Goal: Communication & Community: Answer question/provide support

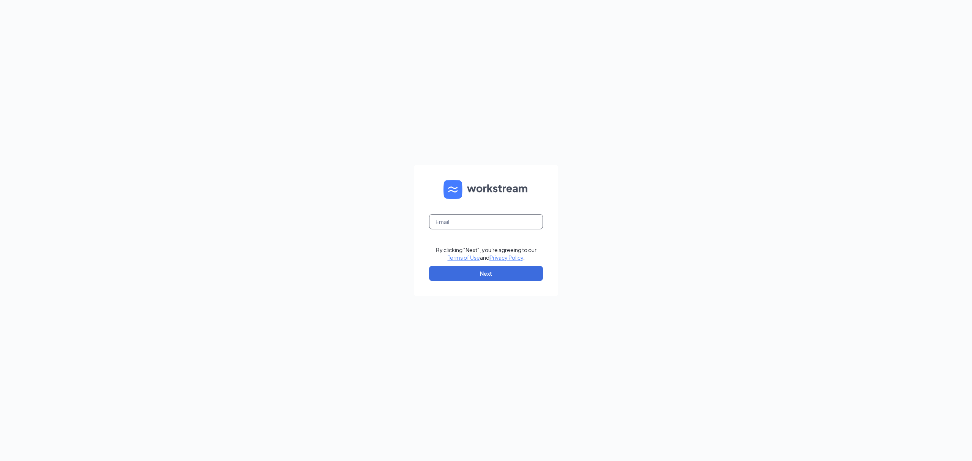
click at [525, 223] on input "text" at bounding box center [486, 221] width 114 height 15
type input "[DOMAIN_NAME][EMAIL_ADDRESS][DOMAIN_NAME]"
click at [497, 273] on button "Next" at bounding box center [486, 273] width 114 height 15
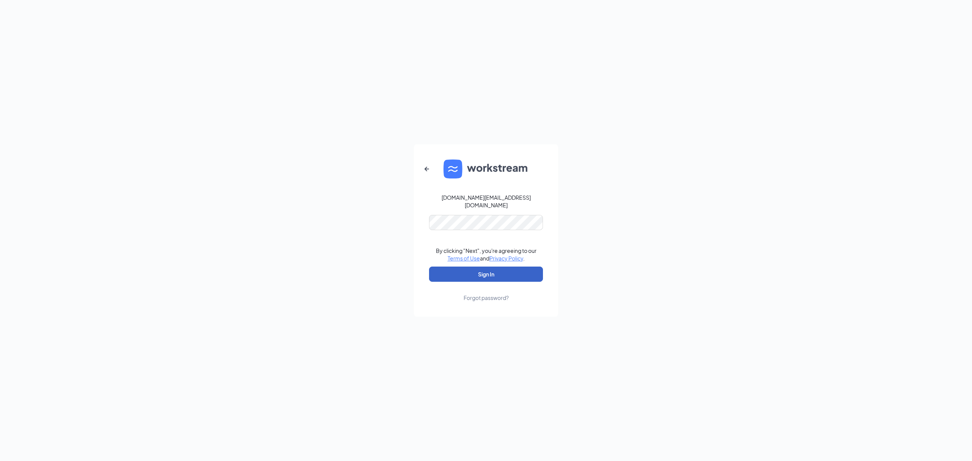
click at [491, 274] on button "Sign In" at bounding box center [486, 273] width 114 height 15
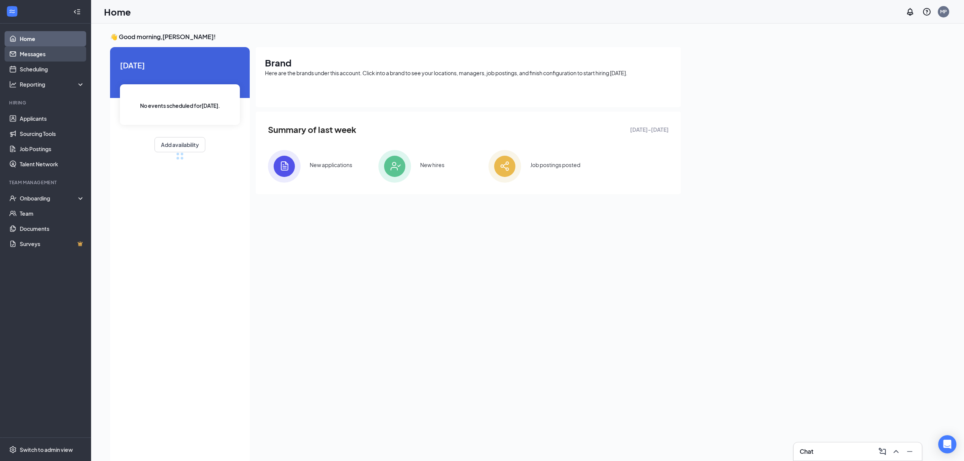
click at [46, 52] on link "Messages" at bounding box center [52, 53] width 65 height 15
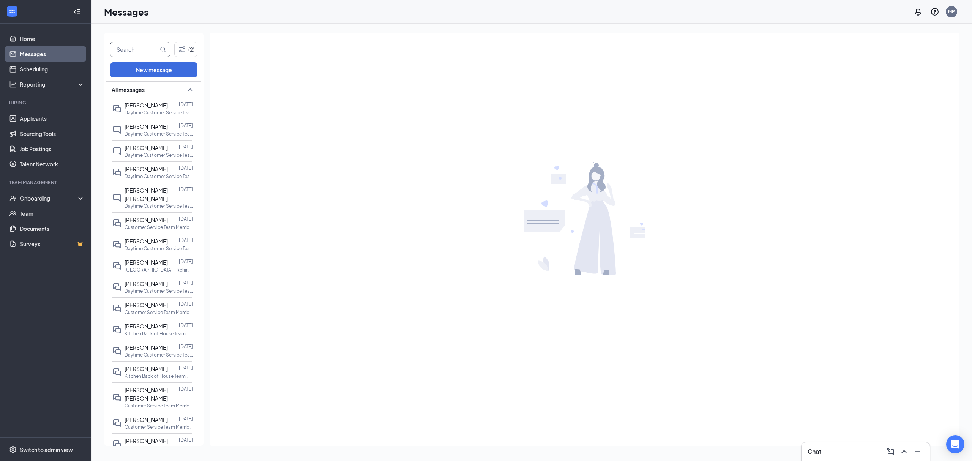
click at [142, 49] on input "text" at bounding box center [134, 49] width 48 height 14
type input "ryder"
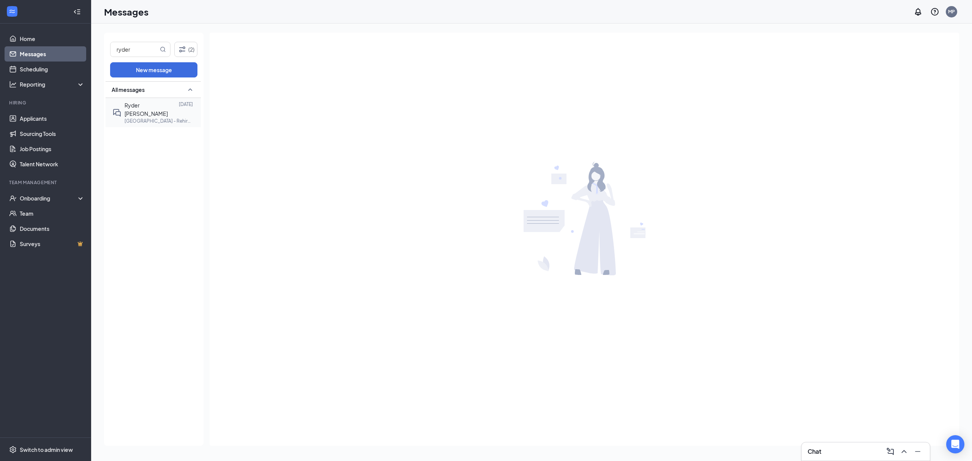
click at [143, 117] on div "Ryder [PERSON_NAME] [DATE] [GEOGRAPHIC_DATA] - Rehire at [GEOGRAPHIC_DATA]" at bounding box center [152, 112] width 80 height 29
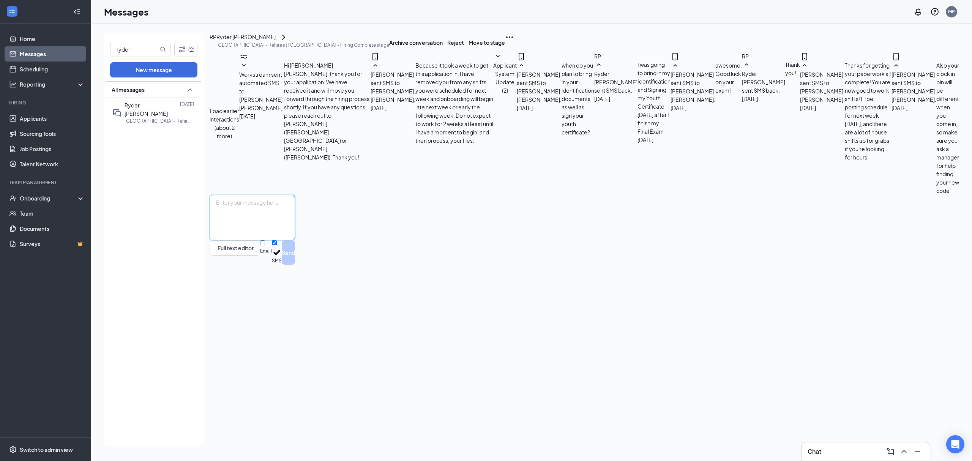
click at [295, 240] on textarea at bounding box center [252, 218] width 85 height 46
type textarea "Hey [PERSON_NAME], you have 2 checks to pick up. I'm going to look into why you…"
click at [295, 265] on button "Send" at bounding box center [288, 252] width 13 height 24
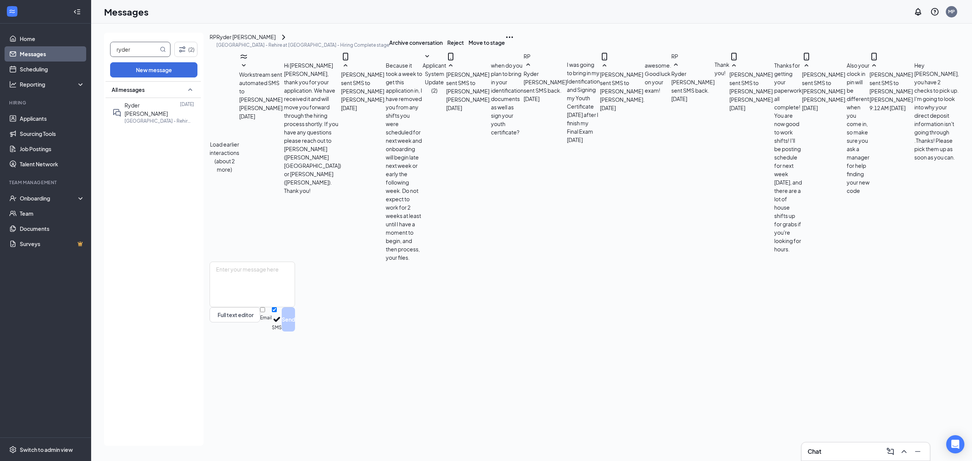
scroll to position [111, 0]
drag, startPoint x: 144, startPoint y: 49, endPoint x: 0, endPoint y: 30, distance: 145.4
click at [2, 31] on div "Home Messages Scheduling Reporting Hiring Applicants Sourcing Tools Job Posting…" at bounding box center [486, 230] width 972 height 461
type input "deyan"
click at [149, 108] on span "[PERSON_NAME]" at bounding box center [145, 105] width 43 height 7
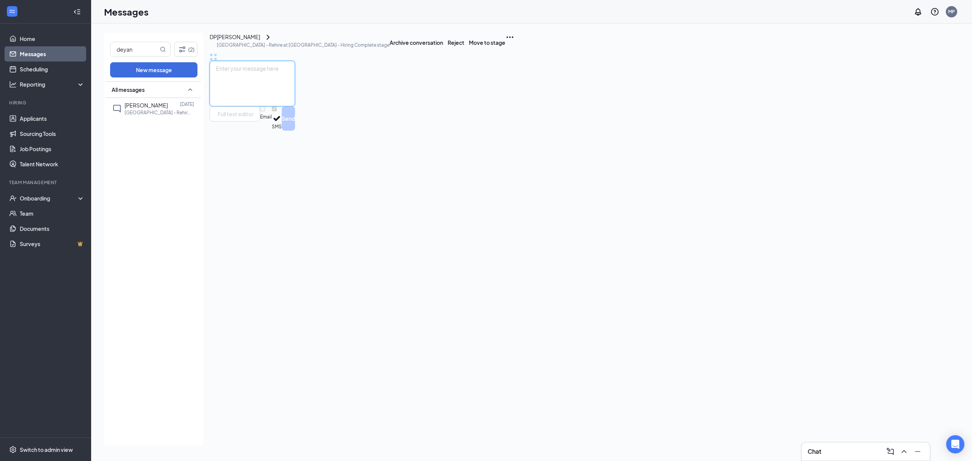
click at [295, 106] on textarea at bounding box center [252, 84] width 85 height 46
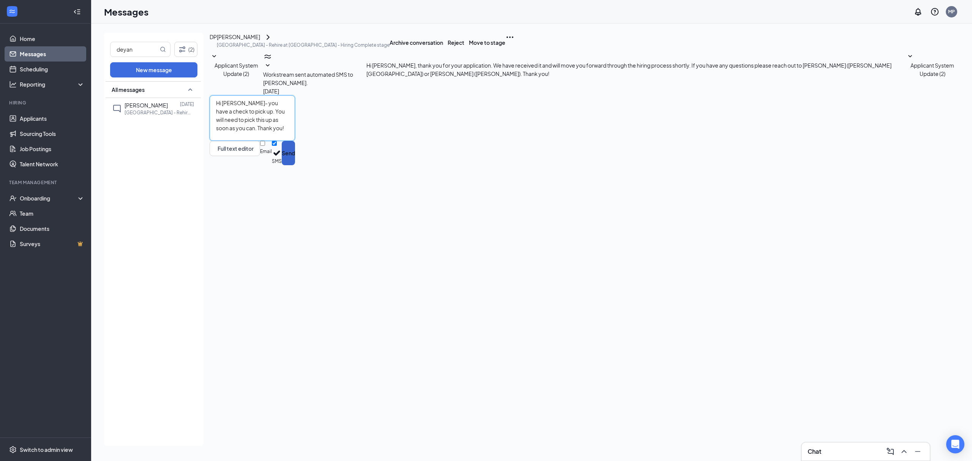
type textarea "Hi [PERSON_NAME]- you have a check to pick up. You will need to pick this up as…"
click at [295, 165] on button "Send" at bounding box center [288, 153] width 13 height 24
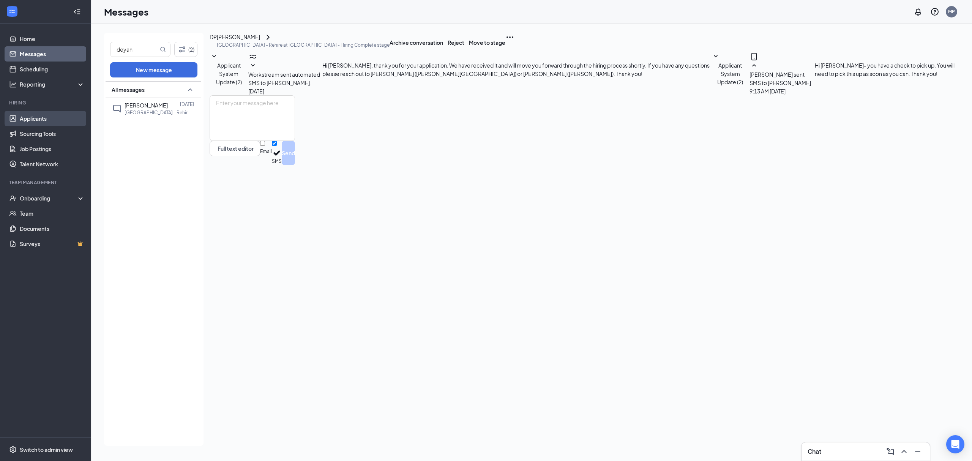
click at [51, 117] on link "Applicants" at bounding box center [52, 118] width 65 height 15
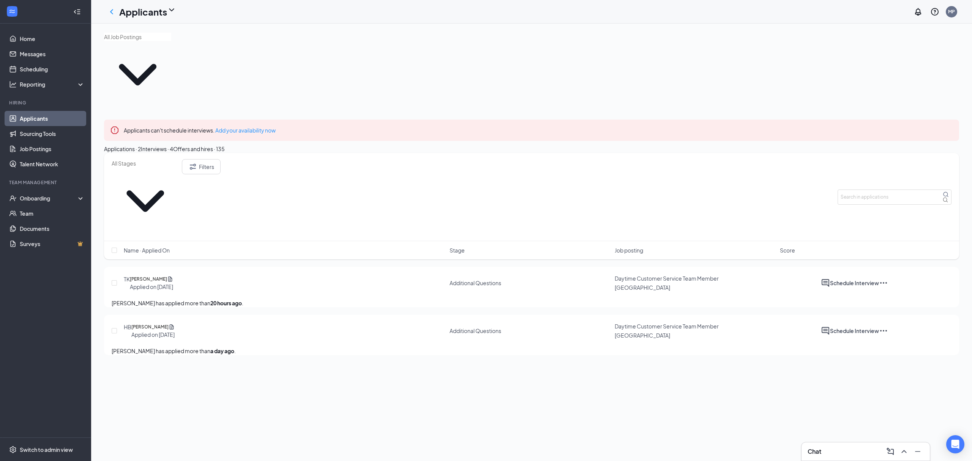
click at [173, 145] on div "Interviews · 4" at bounding box center [157, 149] width 32 height 8
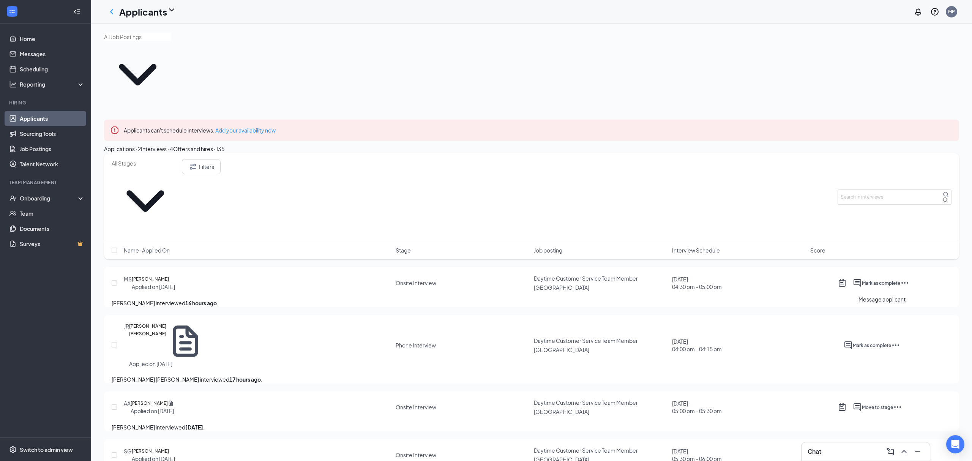
click at [862, 402] on icon "ActiveChat" at bounding box center [856, 406] width 9 height 9
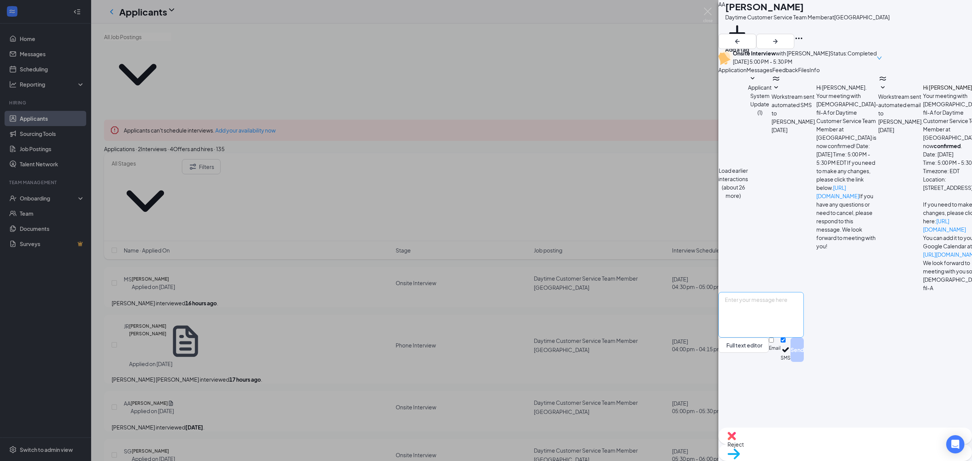
scroll to position [165, 0]
click at [786, 337] on textarea at bounding box center [760, 315] width 85 height 46
type textarea "Hi [PERSON_NAME]! I want to thank you for meeting with me last week and for you…"
click at [804, 362] on button "Send" at bounding box center [796, 349] width 13 height 24
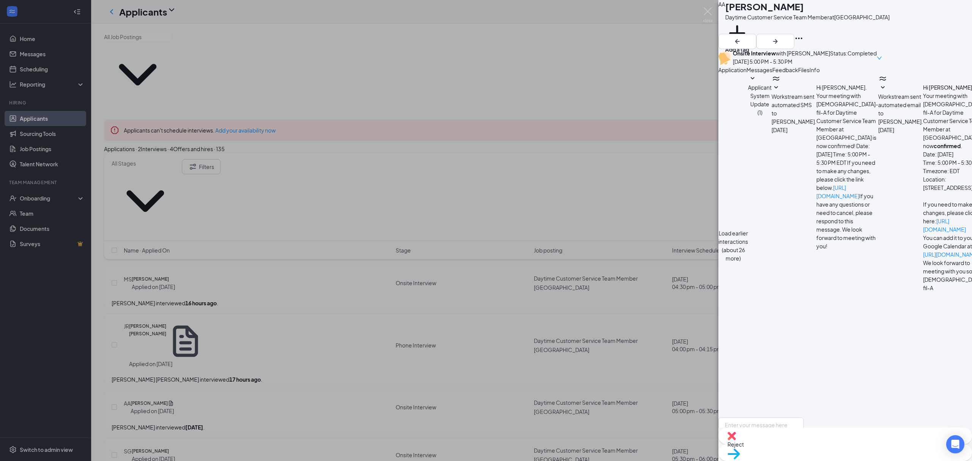
scroll to position [298, 0]
click at [705, 15] on img at bounding box center [707, 15] width 9 height 15
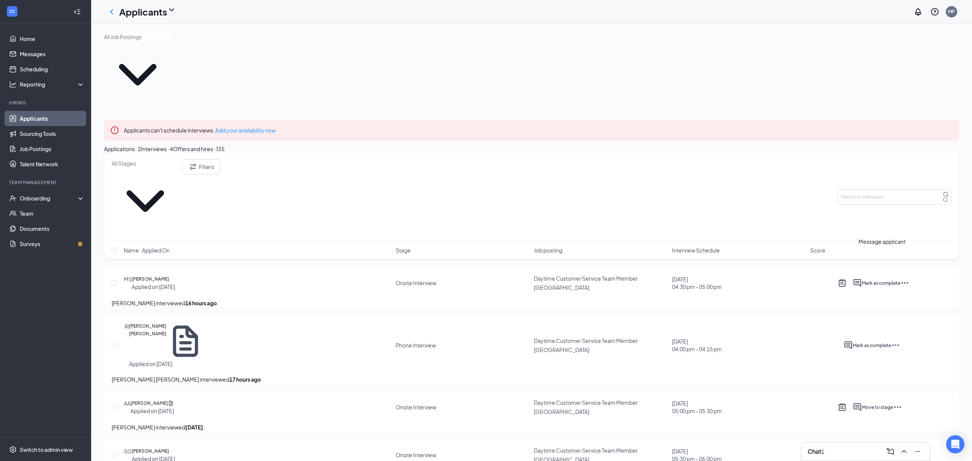
click at [852, 341] on icon "ActiveChat" at bounding box center [848, 345] width 8 height 8
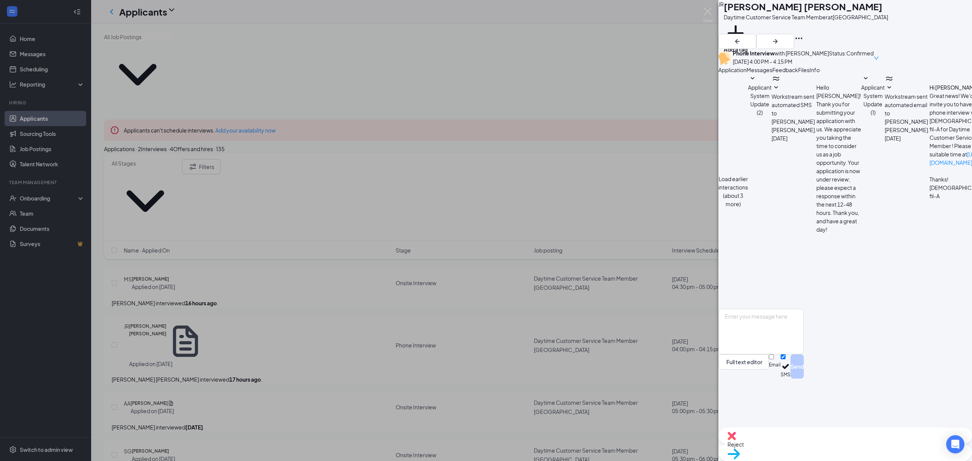
scroll to position [59, 0]
click at [798, 354] on textarea at bounding box center [760, 332] width 85 height 46
type textarea "Hi [PERSON_NAME]! I was hoping to meet with you as early as this week, but afte…"
click at [804, 378] on button "Send" at bounding box center [796, 366] width 13 height 24
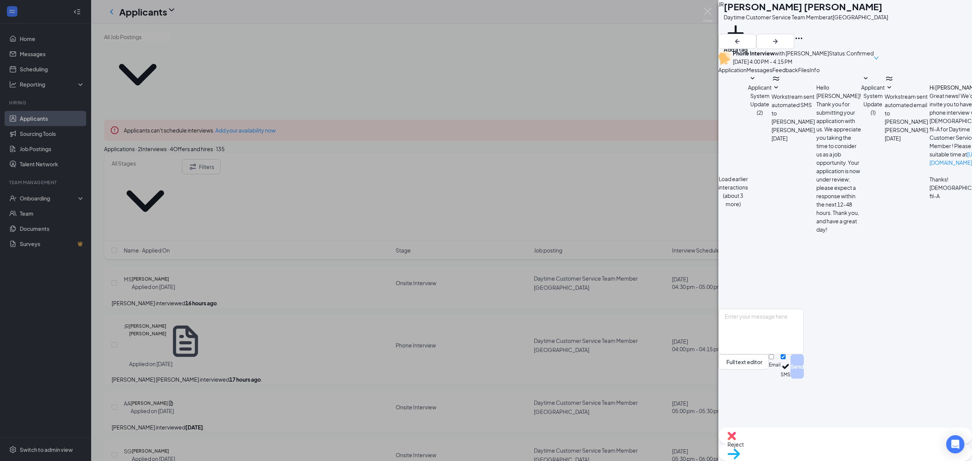
click at [468, 115] on div "JR [PERSON_NAME] [PERSON_NAME] Daytime Customer Service Team Member at [GEOGRAP…" at bounding box center [486, 230] width 972 height 461
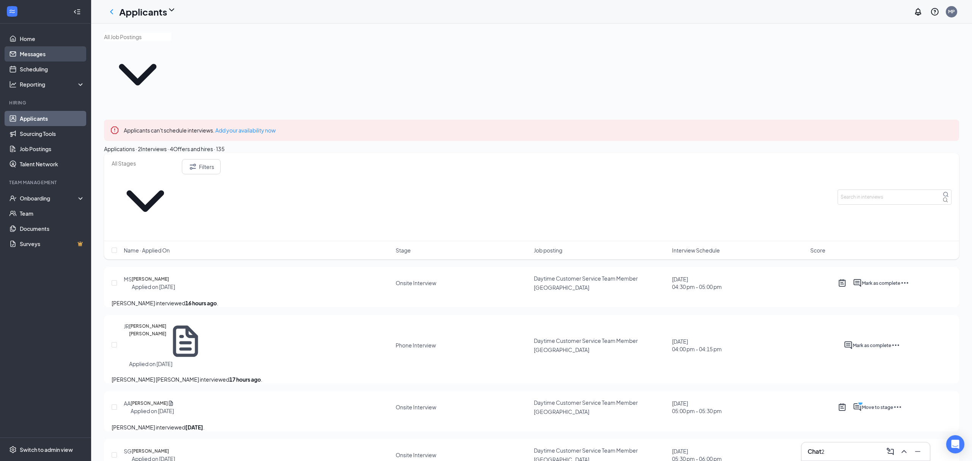
click at [21, 55] on link "Messages" at bounding box center [52, 53] width 65 height 15
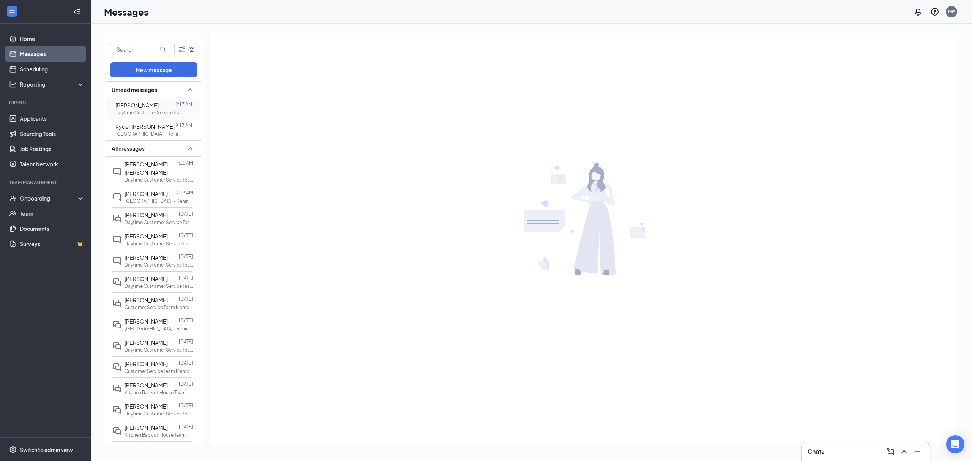
click at [145, 107] on span "[PERSON_NAME]" at bounding box center [136, 105] width 43 height 7
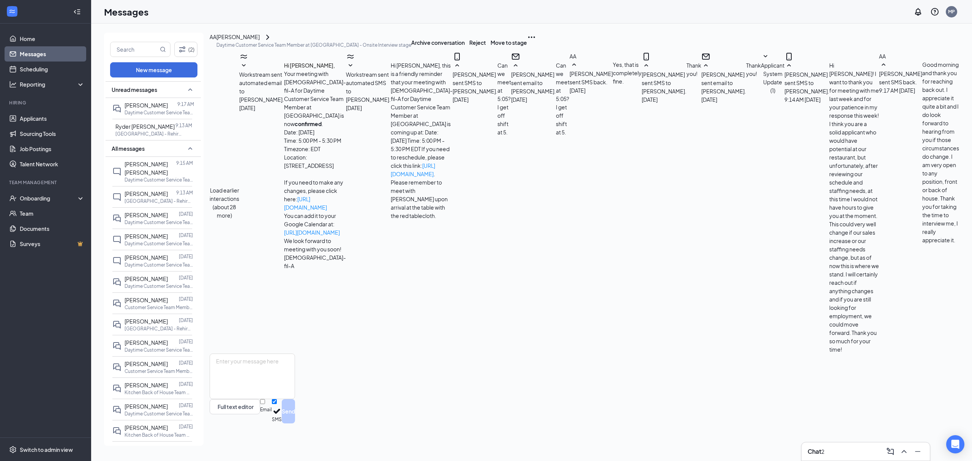
scroll to position [114, 0]
click at [175, 129] on div at bounding box center [175, 126] width 1 height 8
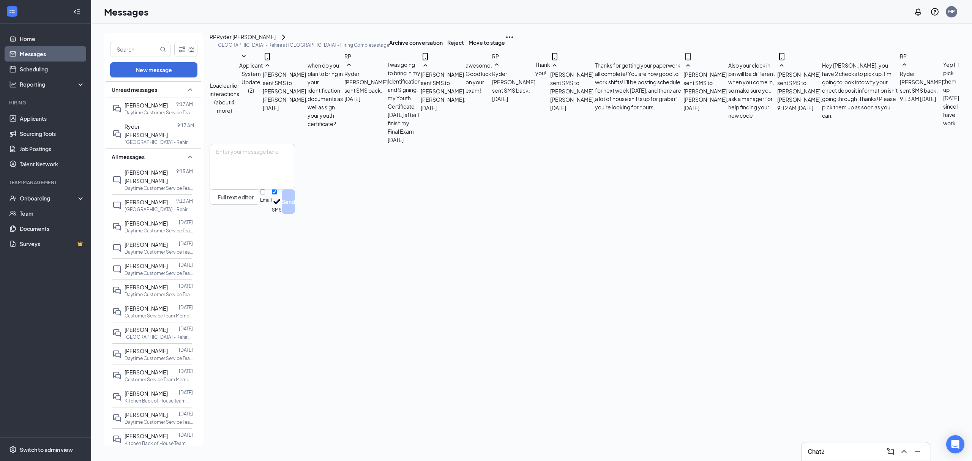
scroll to position [74, 0]
click at [290, 189] on textarea at bounding box center [252, 167] width 85 height 46
type textarea "Perfect, thanks!"
click at [295, 214] on button "Send" at bounding box center [288, 201] width 13 height 24
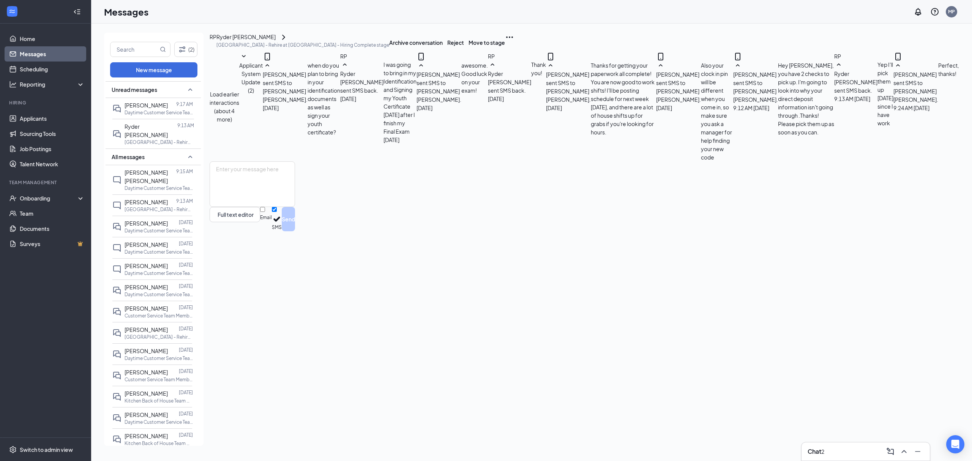
scroll to position [115, 0]
click at [153, 107] on span "[PERSON_NAME]" at bounding box center [145, 105] width 43 height 7
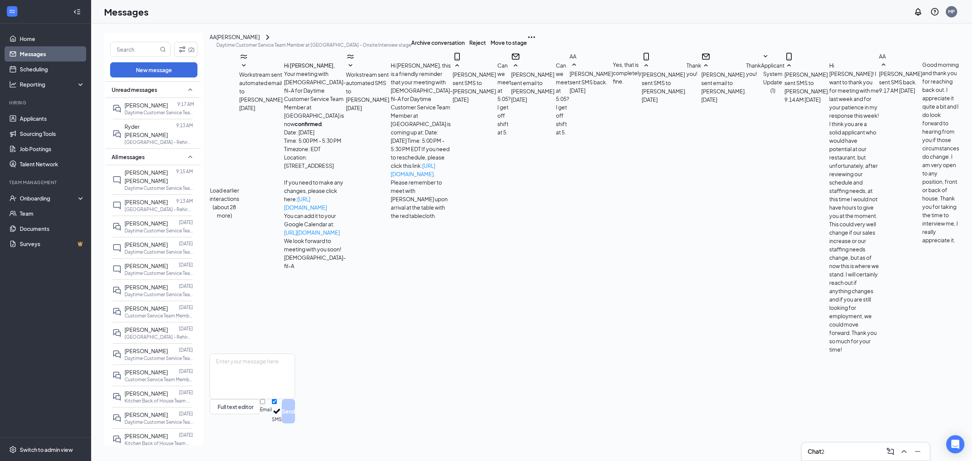
scroll to position [114, 0]
